Goal: Find specific page/section: Find specific page/section

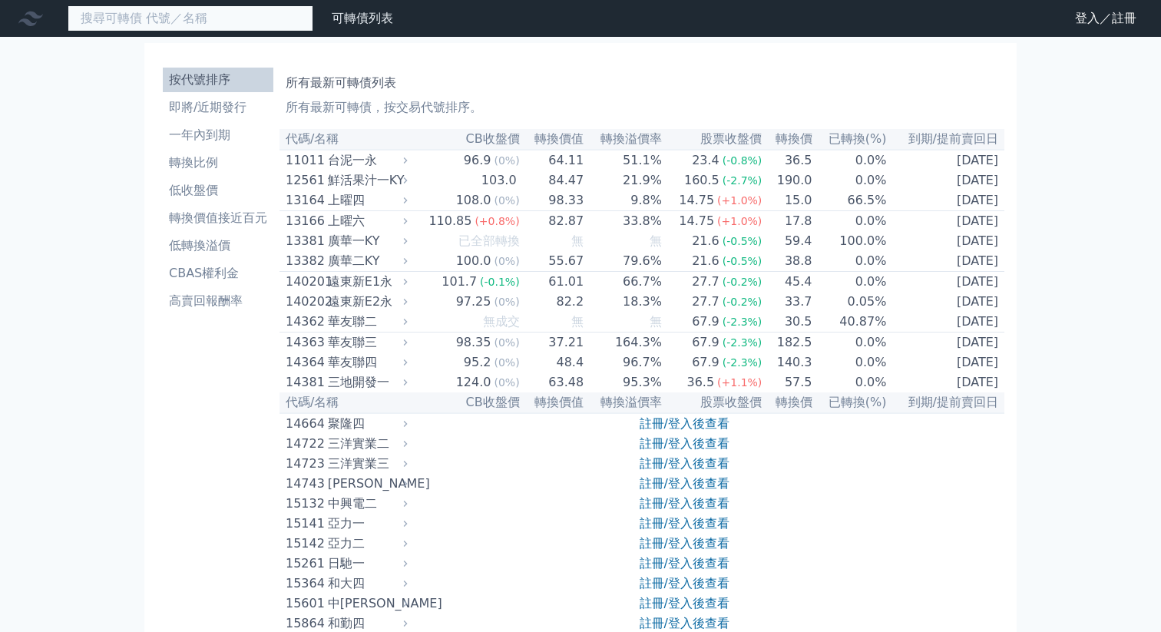
click at [250, 20] on input at bounding box center [191, 18] width 246 height 26
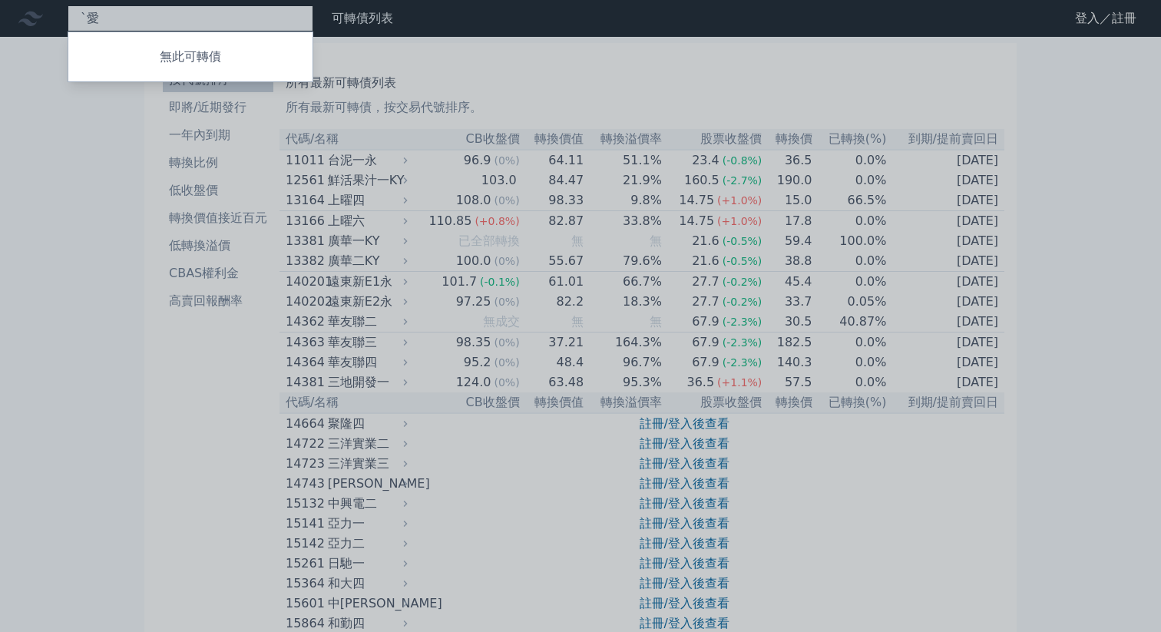
type input "ˋ"
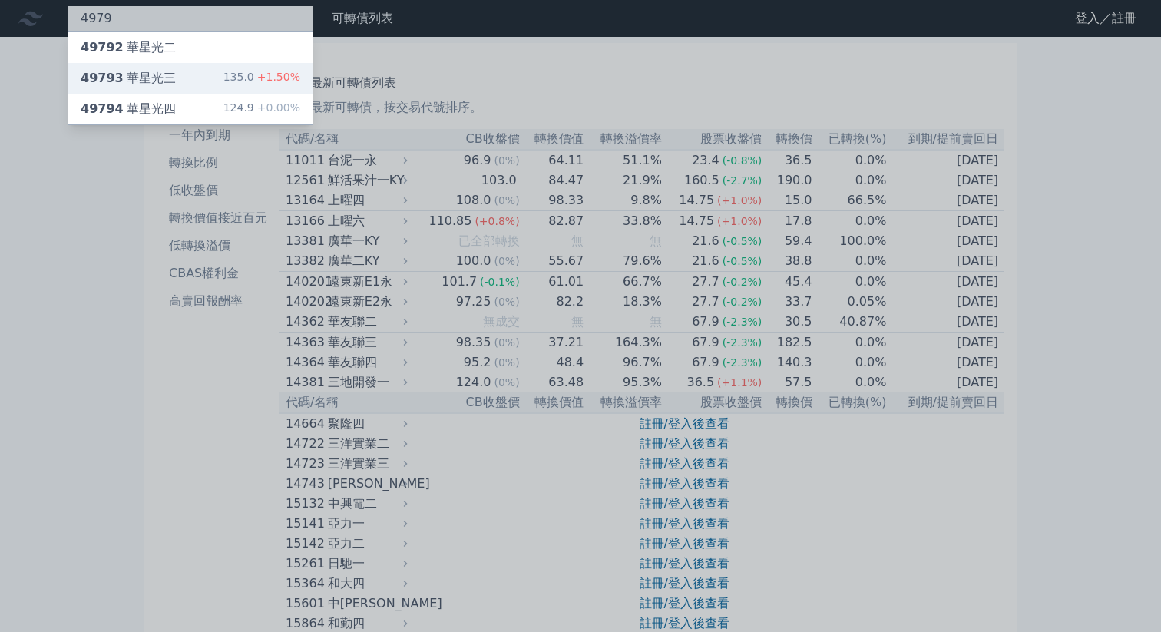
type input "4979"
click at [217, 86] on div "49793 華星光三 135.0 +1.50%" at bounding box center [190, 78] width 244 height 31
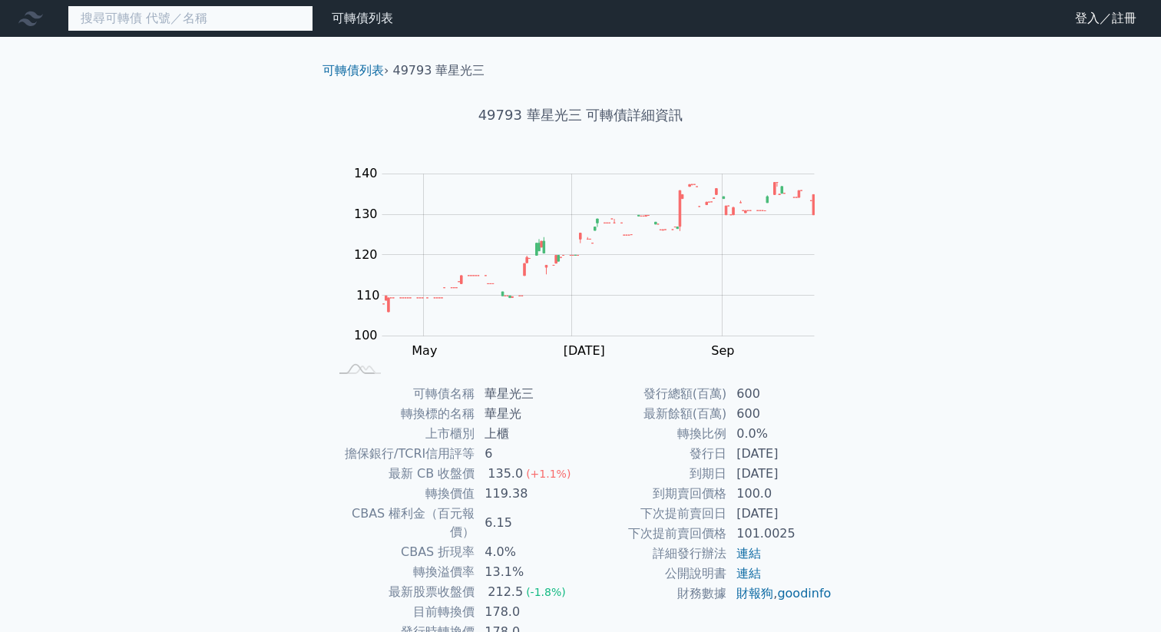
click at [223, 14] on input at bounding box center [191, 18] width 246 height 26
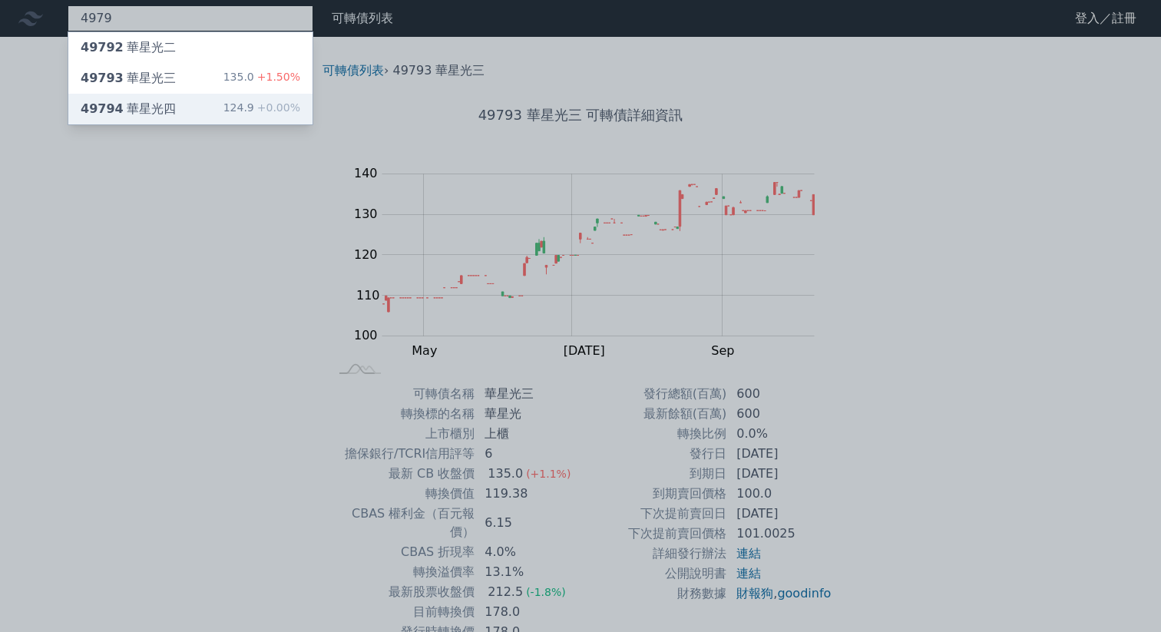
type input "4979"
click at [215, 99] on div "49794 華星光四 124.9 +0.00%" at bounding box center [190, 109] width 244 height 31
